Goal: Information Seeking & Learning: Learn about a topic

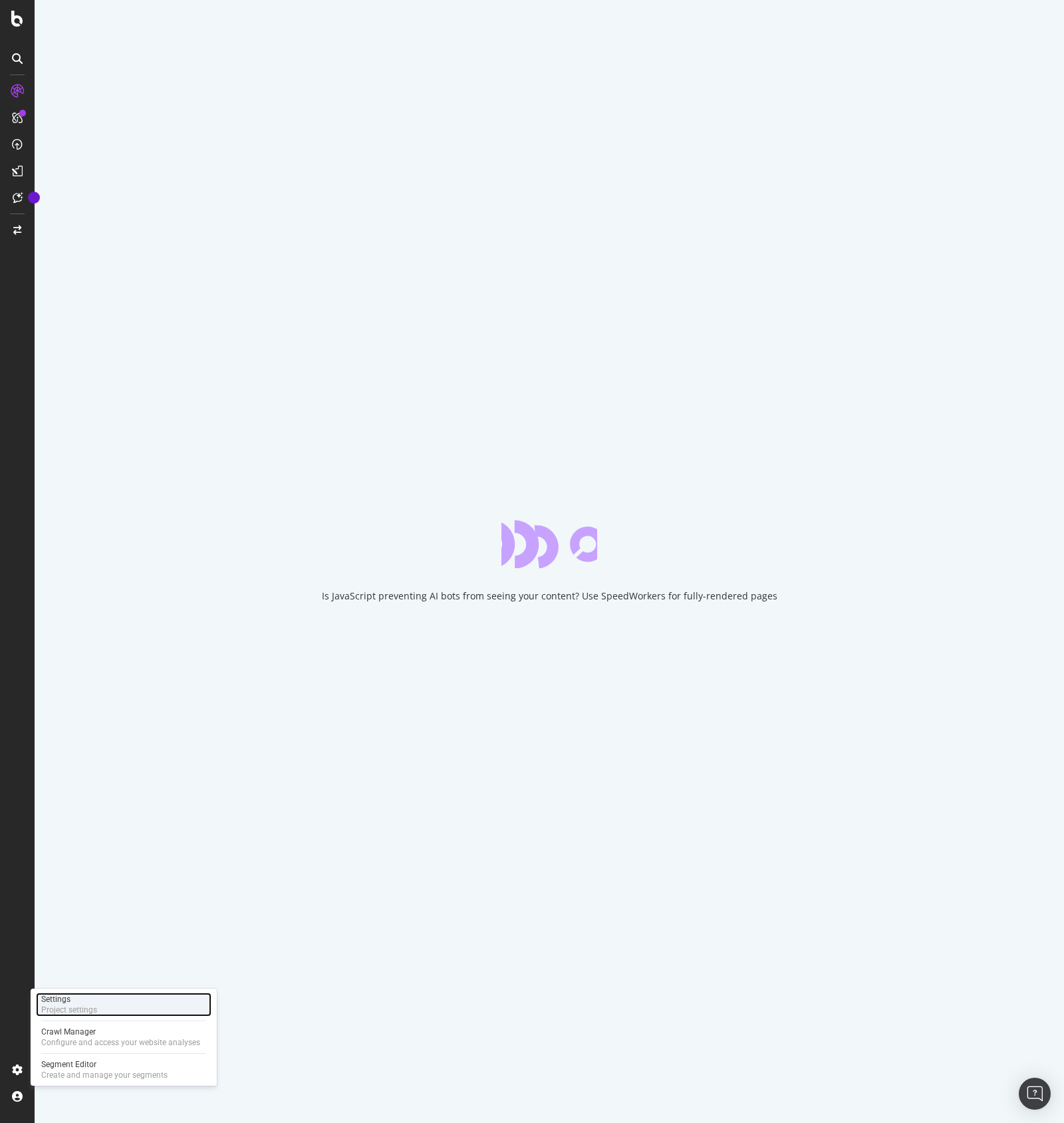
click at [69, 1009] on div "Project settings" at bounding box center [69, 1010] width 56 height 11
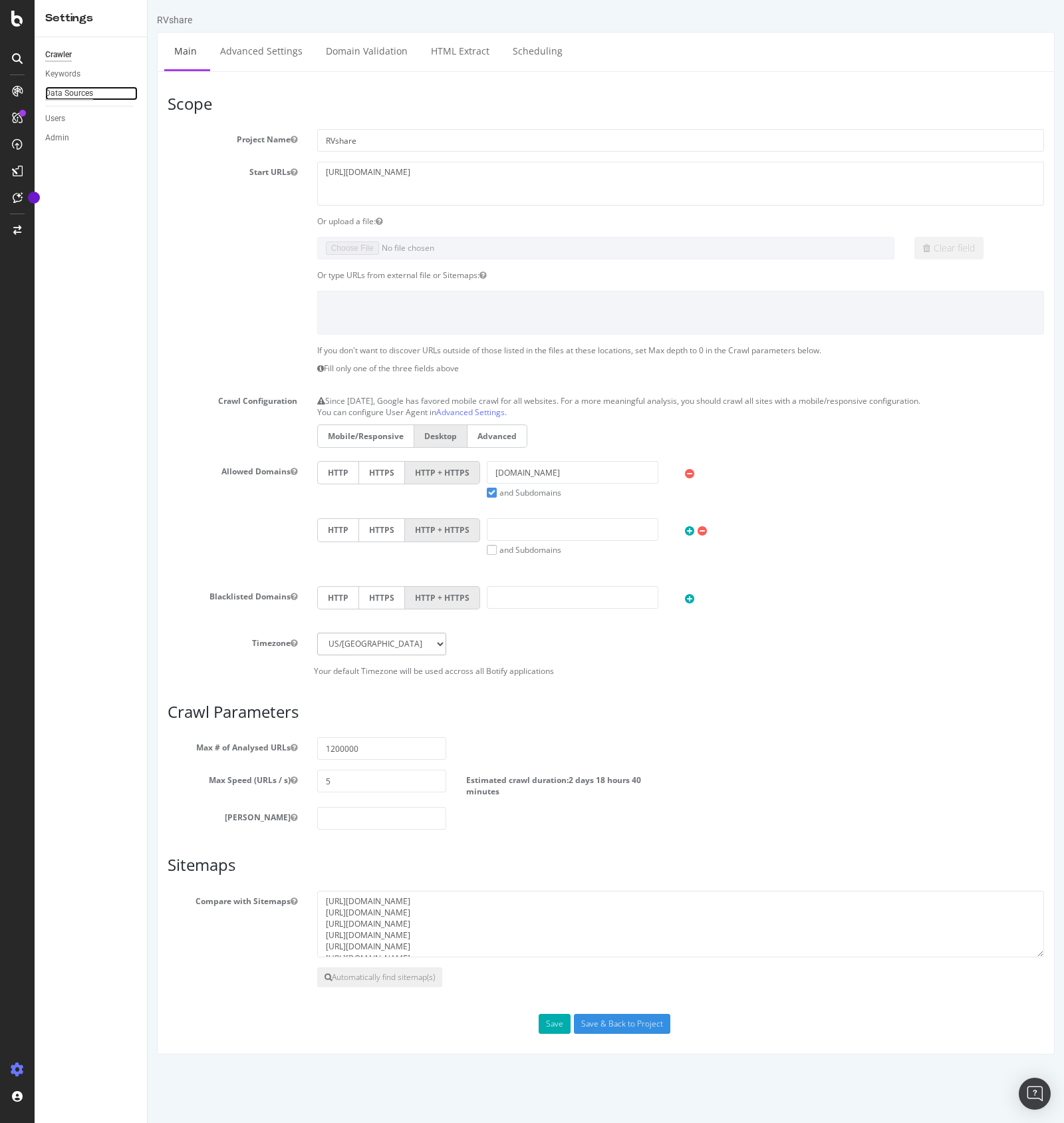
click at [78, 100] on div "Data Sources" at bounding box center [69, 94] width 48 height 14
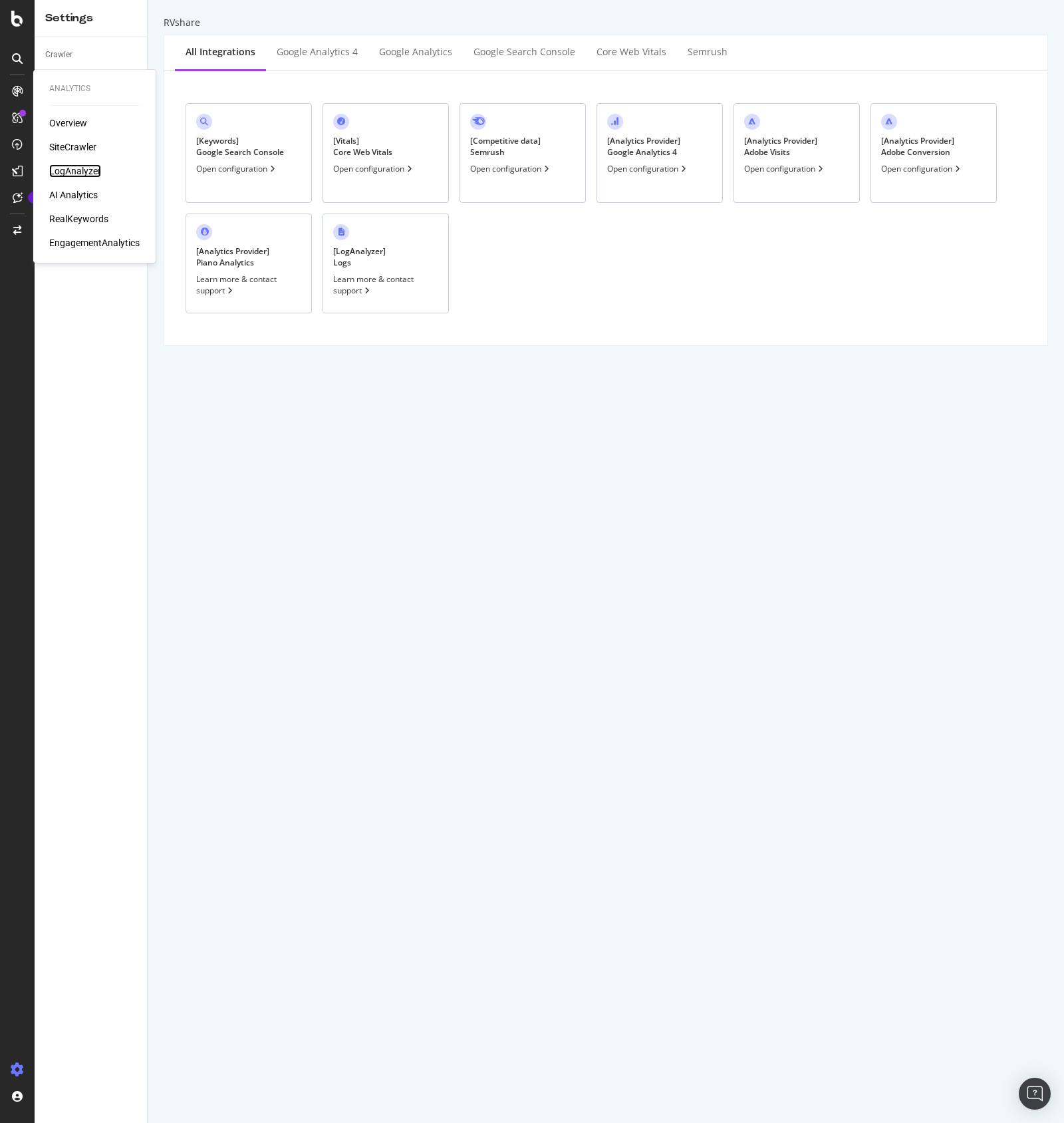
click at [78, 174] on div "LogAnalyzer" at bounding box center [75, 171] width 52 height 13
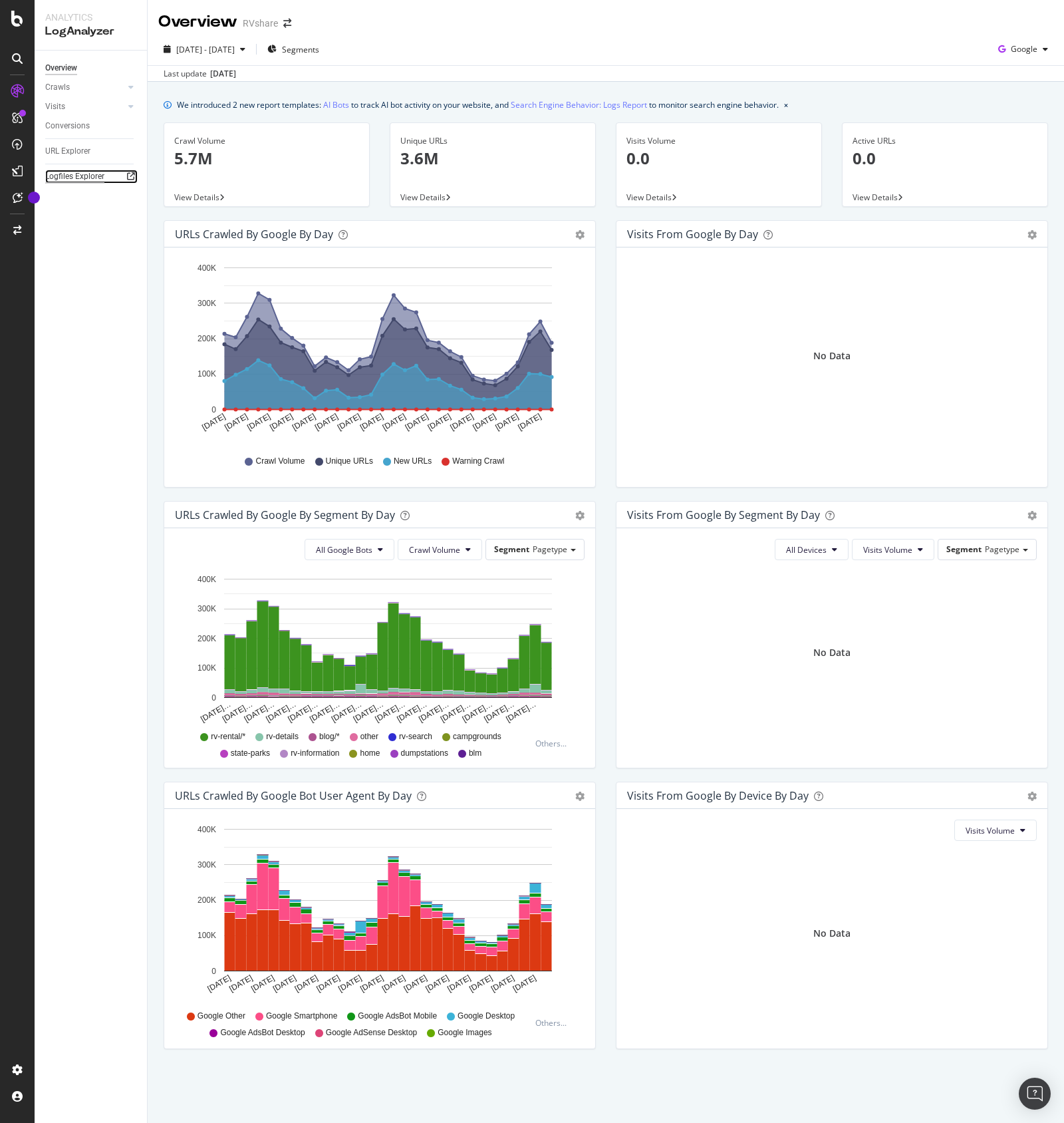
click at [91, 177] on div "Logfiles Explorer" at bounding box center [75, 177] width 59 height 14
